Goal: Task Accomplishment & Management: Use online tool/utility

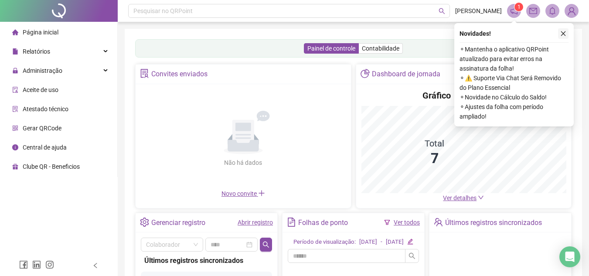
click at [566, 32] on icon "close" at bounding box center [564, 34] width 6 height 6
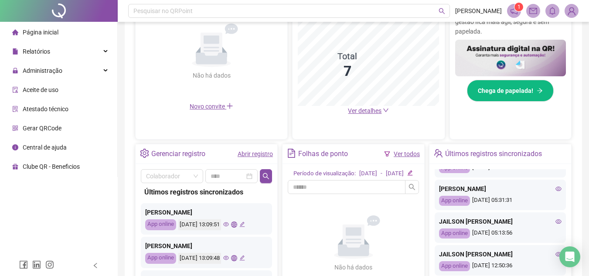
scroll to position [393, 0]
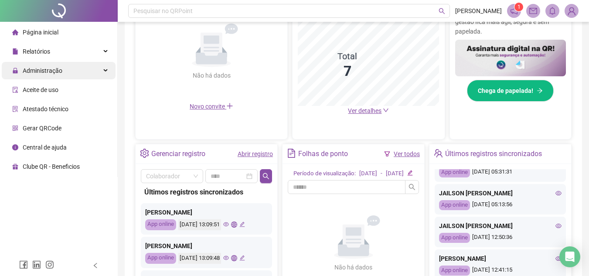
click at [58, 70] on span "Administração" at bounding box center [43, 70] width 40 height 7
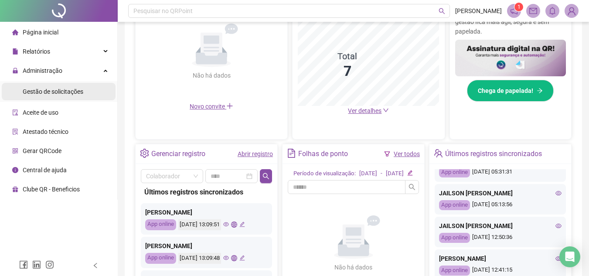
click at [60, 92] on span "Gestão de solicitações" at bounding box center [53, 91] width 61 height 7
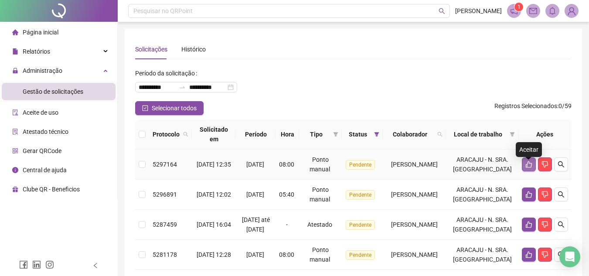
click at [524, 169] on button "button" at bounding box center [529, 165] width 14 height 14
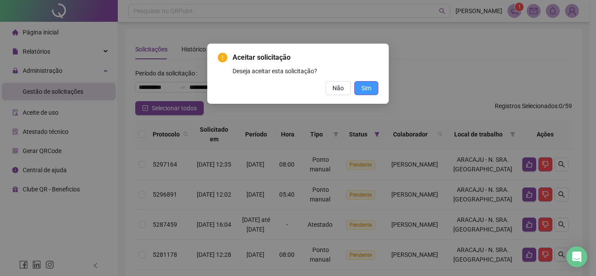
click at [367, 91] on span "Sim" at bounding box center [366, 88] width 10 height 10
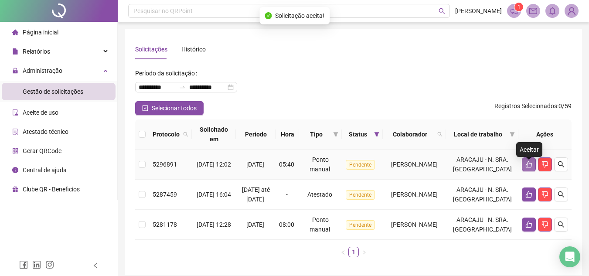
click at [527, 168] on icon "like" at bounding box center [529, 164] width 6 height 7
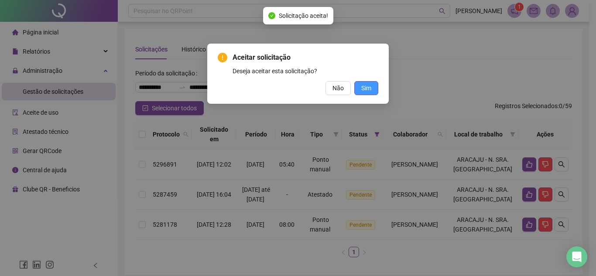
click at [364, 87] on span "Sim" at bounding box center [366, 88] width 10 height 10
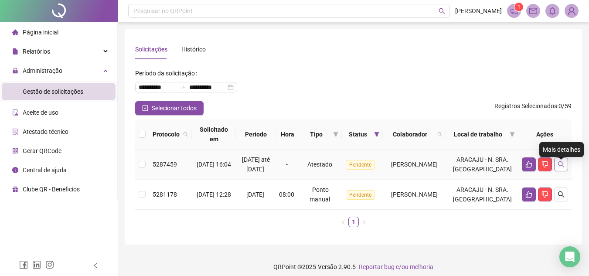
click at [565, 171] on button "button" at bounding box center [562, 165] width 14 height 14
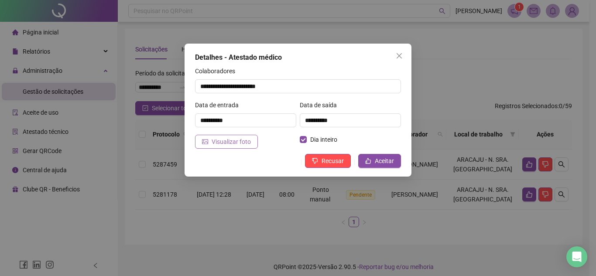
click at [235, 139] on span "Visualizar foto" at bounding box center [231, 142] width 39 height 10
click at [379, 161] on span "Aceitar" at bounding box center [384, 161] width 19 height 10
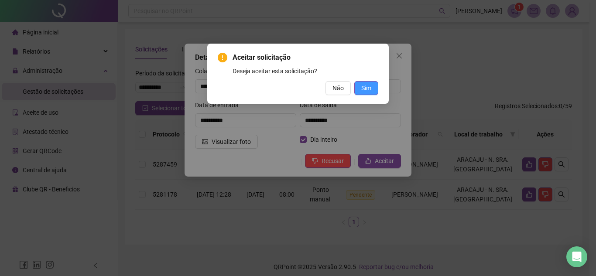
click at [364, 88] on span "Sim" at bounding box center [366, 88] width 10 height 10
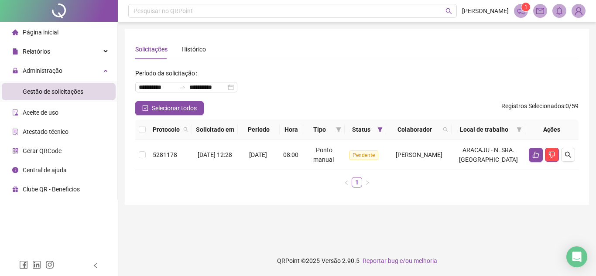
click at [48, 34] on span "Página inicial" at bounding box center [41, 32] width 36 height 7
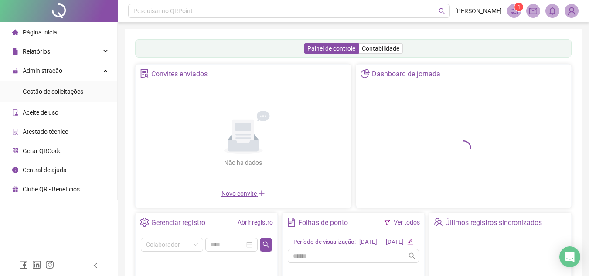
click at [413, 224] on link "Ver todos" at bounding box center [407, 222] width 26 height 7
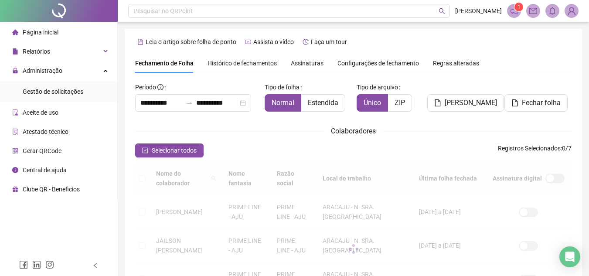
scroll to position [41, 0]
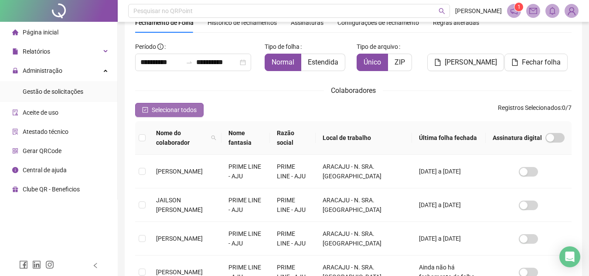
click at [140, 111] on button "Selecionar todos" at bounding box center [169, 110] width 68 height 14
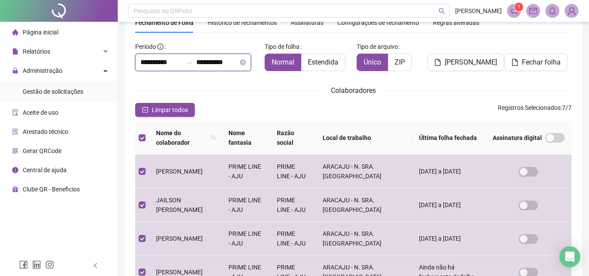
click at [163, 63] on input "**********" at bounding box center [161, 62] width 42 height 10
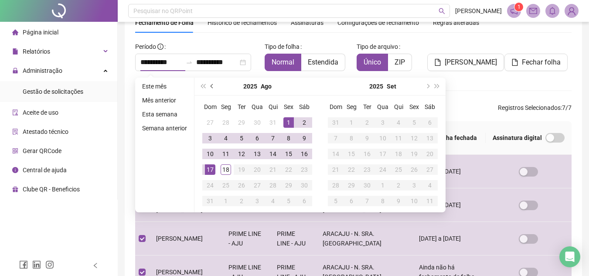
click at [210, 88] on button "prev-year" at bounding box center [213, 86] width 10 height 17
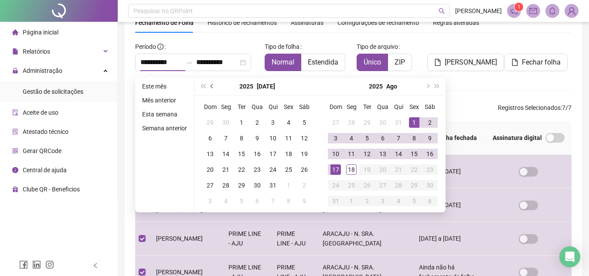
click at [210, 88] on button "prev-year" at bounding box center [213, 86] width 10 height 17
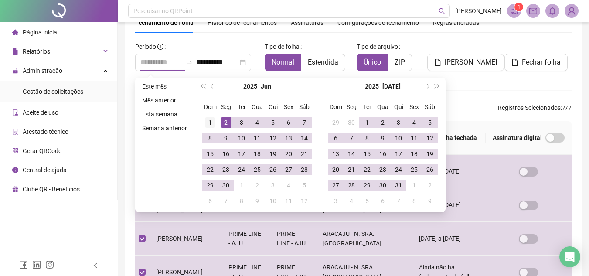
type input "**********"
click at [208, 122] on div "1" at bounding box center [210, 122] width 10 height 10
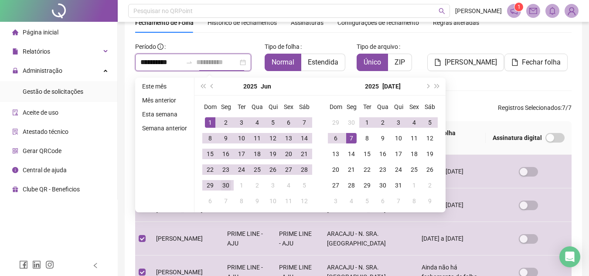
type input "**********"
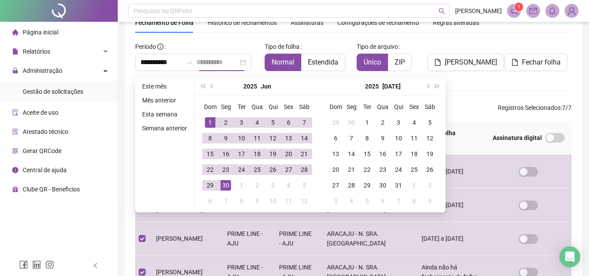
click at [228, 188] on div "30" at bounding box center [226, 185] width 10 height 10
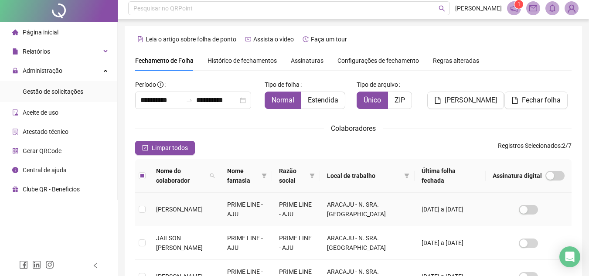
scroll to position [0, 0]
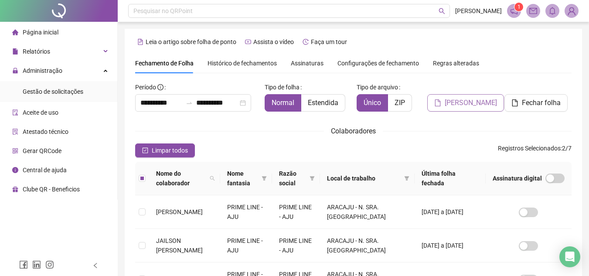
click at [458, 102] on span "[PERSON_NAME]" at bounding box center [471, 103] width 52 height 10
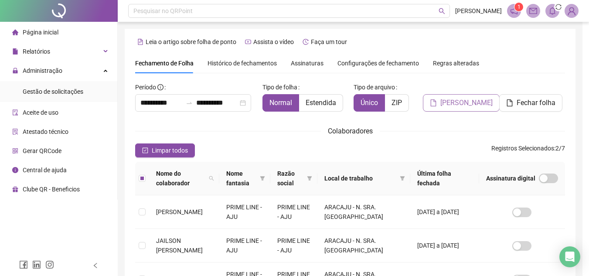
scroll to position [41, 0]
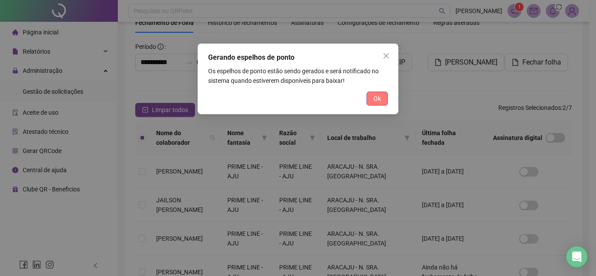
click at [373, 99] on span "Ok" at bounding box center [376, 99] width 7 height 10
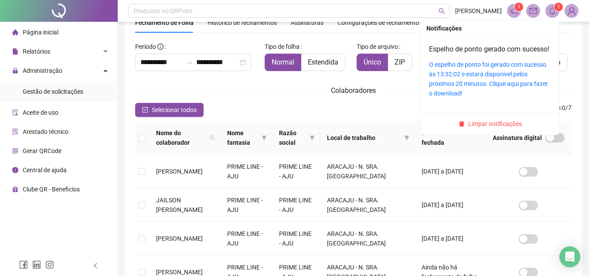
click at [551, 9] on icon "bell" at bounding box center [553, 11] width 6 height 8
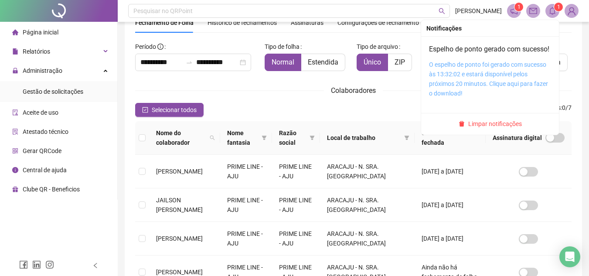
click at [480, 75] on link "O espelho de ponto foi gerado com sucesso às 13:32:02 e estará disponível pelos…" at bounding box center [488, 79] width 119 height 36
